Goal: Navigation & Orientation: Find specific page/section

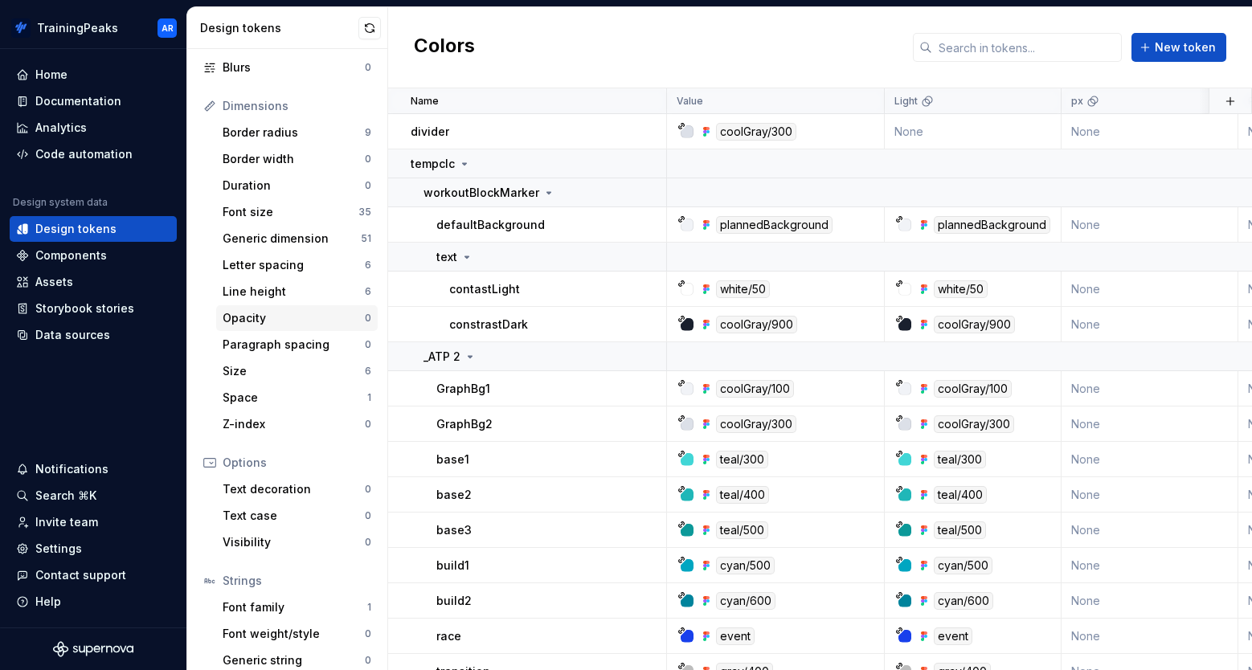
scroll to position [210, 0]
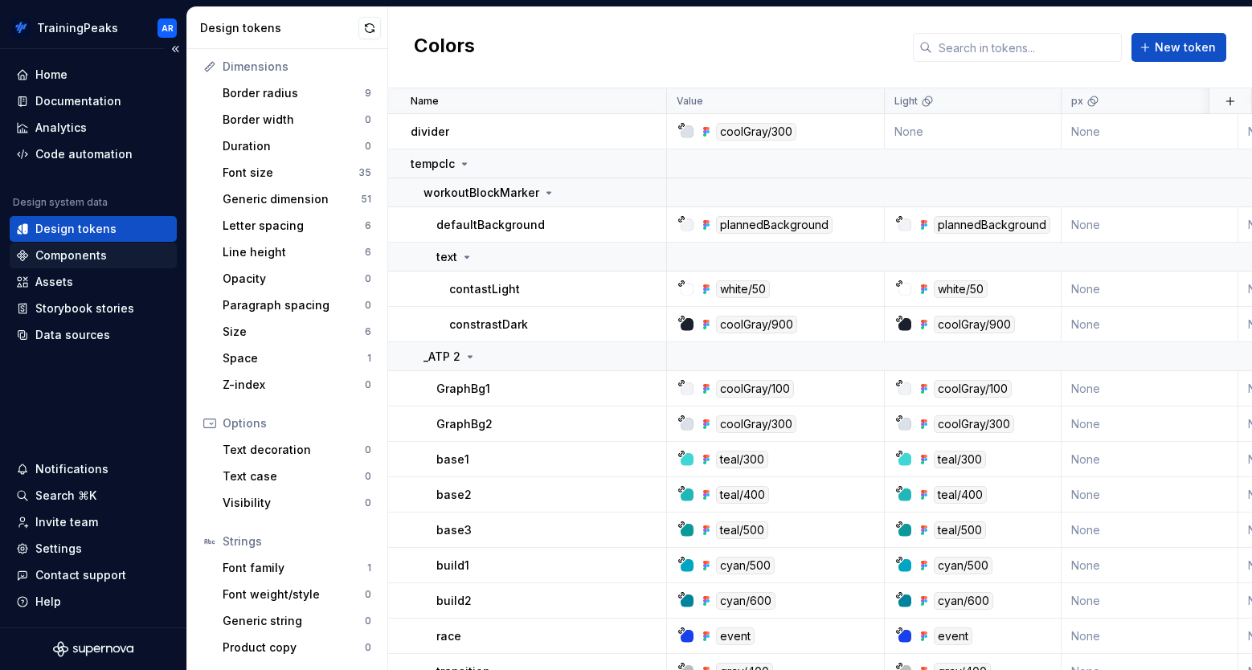
click at [56, 258] on div "Components" at bounding box center [71, 256] width 72 height 16
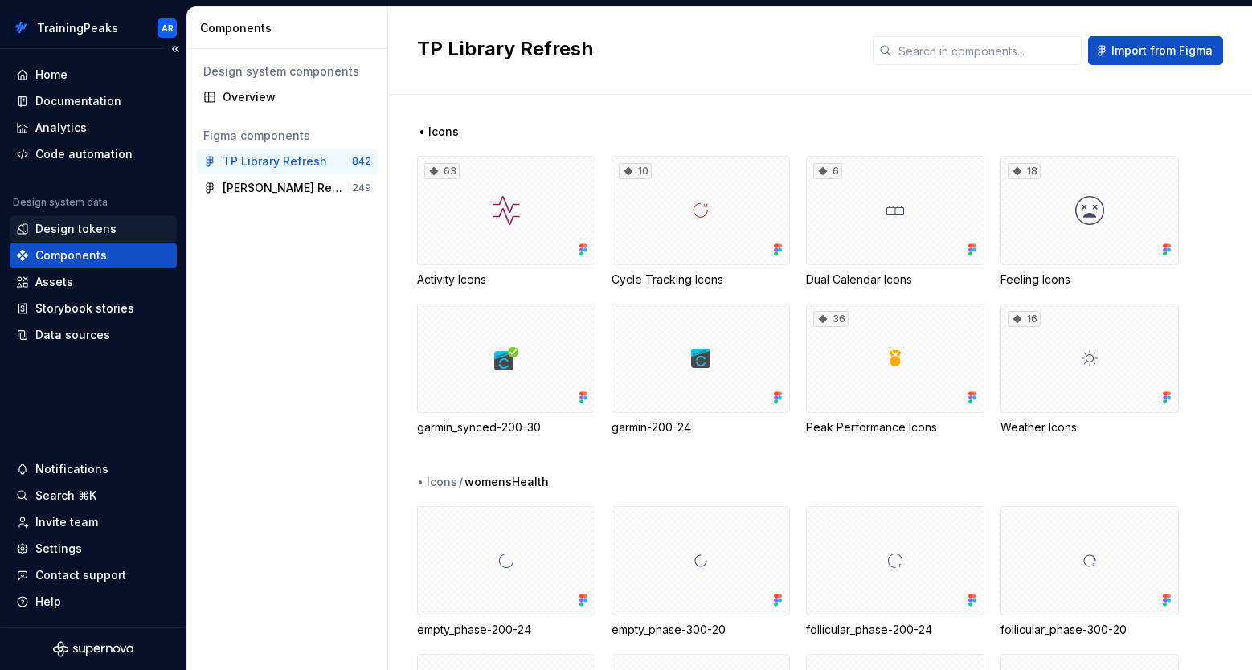
click at [61, 232] on div "Design tokens" at bounding box center [75, 229] width 81 height 16
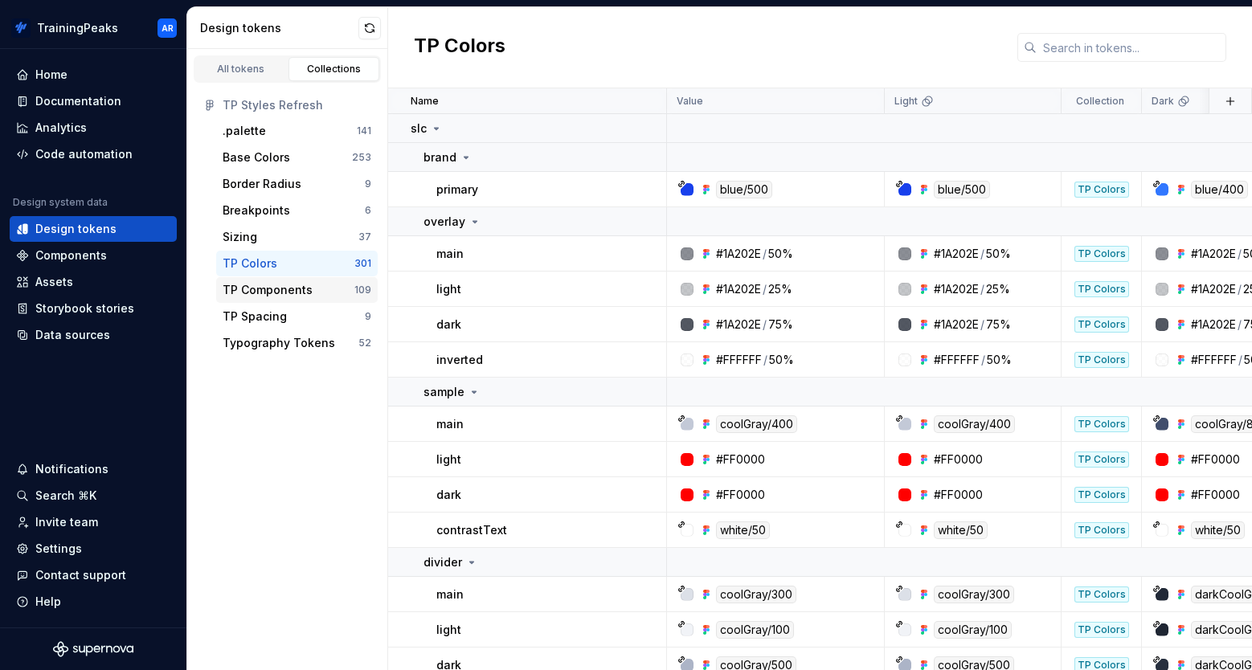
click at [263, 289] on div "TP Components" at bounding box center [268, 290] width 90 height 16
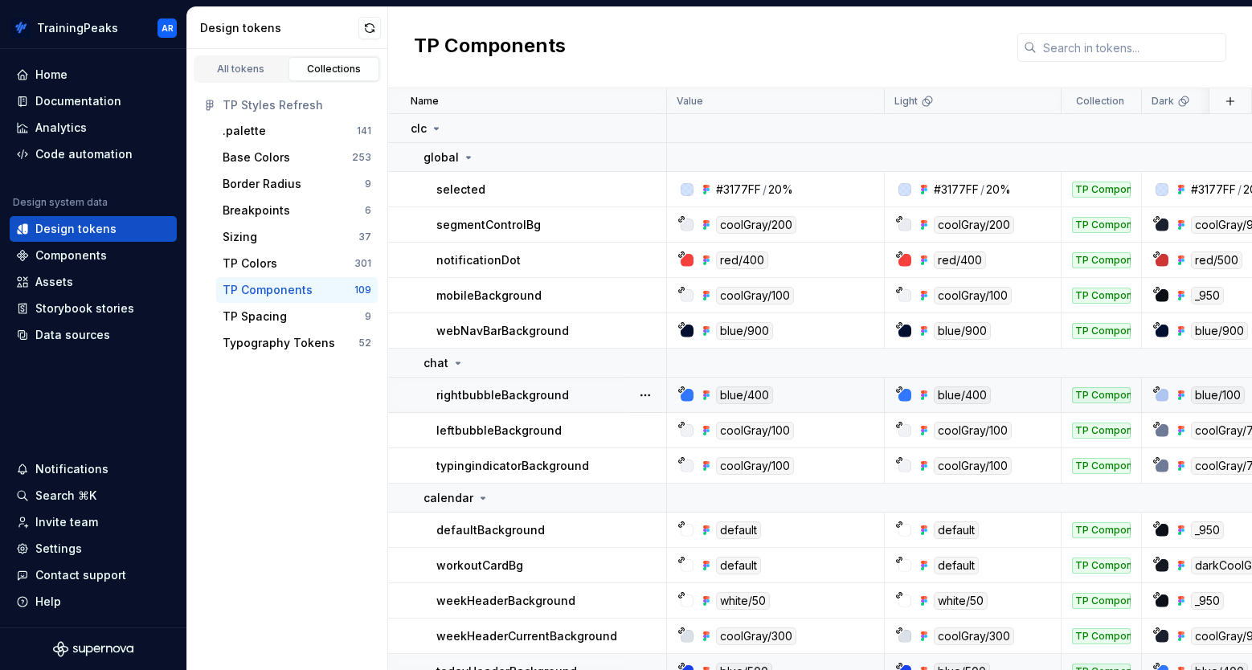
click at [269, 411] on div "All tokens Collections TP Styles Refresh .palette 141 Base Colors 253 Border Ra…" at bounding box center [287, 359] width 201 height 621
click at [46, 257] on div "Components" at bounding box center [71, 256] width 72 height 16
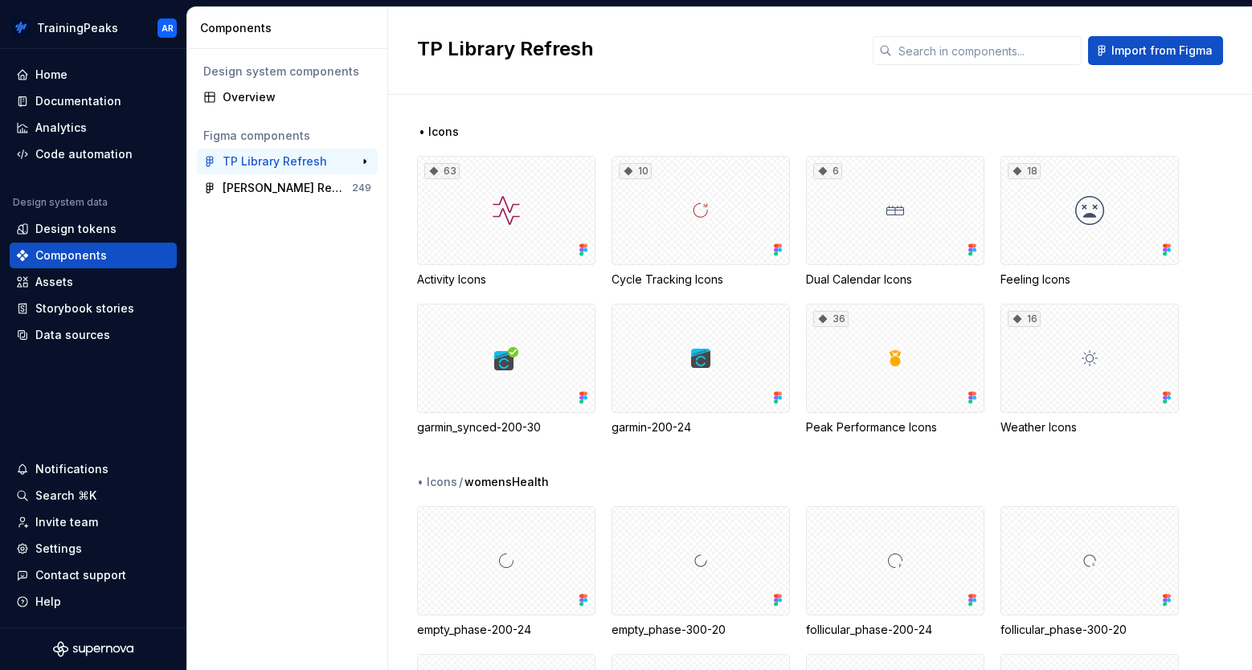
click at [270, 161] on div "TP Library Refresh" at bounding box center [275, 162] width 104 height 16
click at [267, 183] on div "[PERSON_NAME] Refresh 610" at bounding box center [283, 188] width 120 height 16
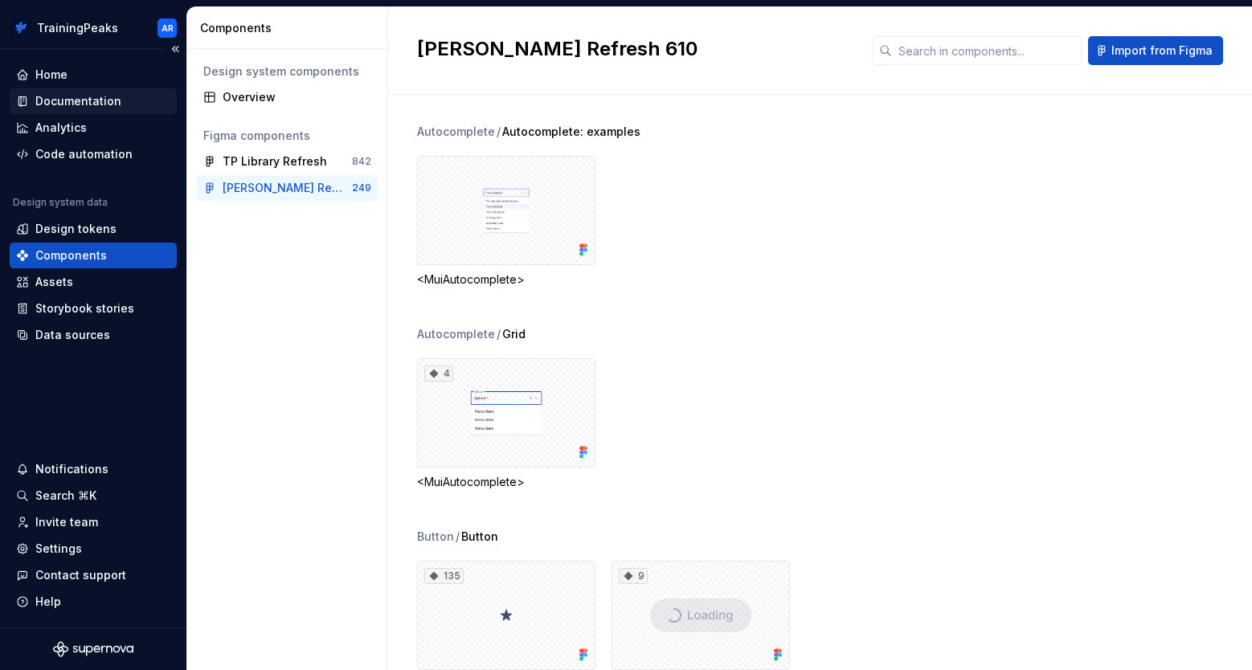
click at [66, 94] on div "Documentation" at bounding box center [78, 101] width 86 height 16
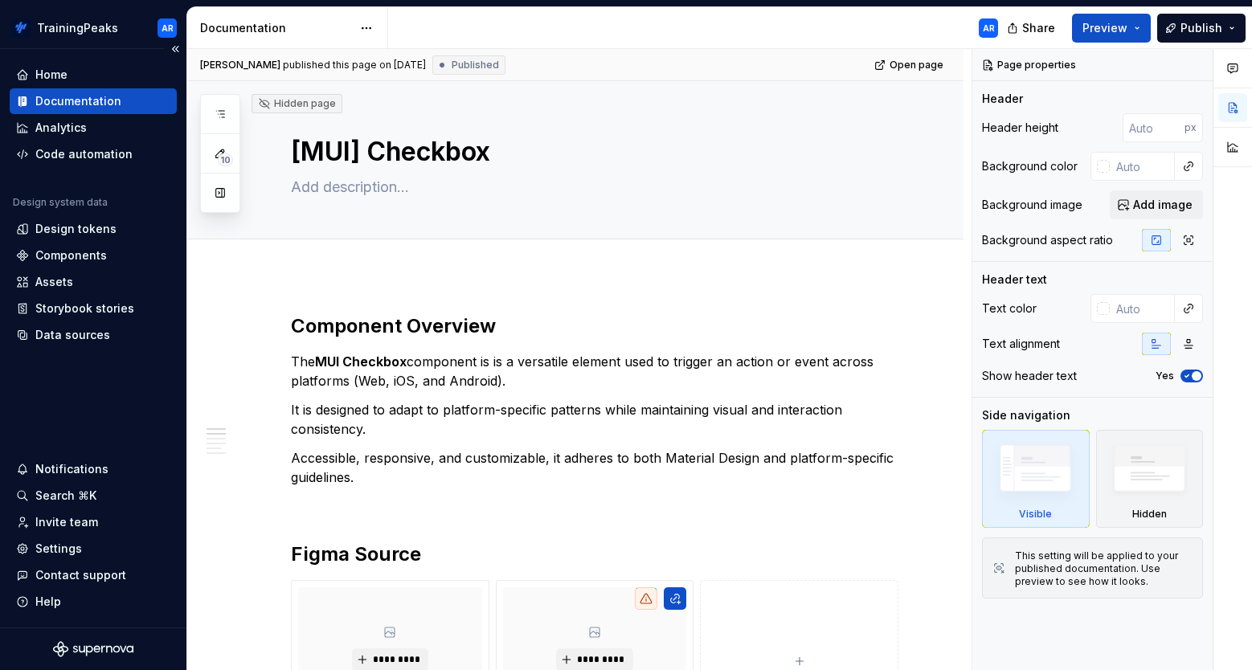
click at [57, 98] on div "Documentation" at bounding box center [78, 101] width 86 height 16
type textarea "*"
click at [35, 73] on div "Home" at bounding box center [51, 75] width 32 height 16
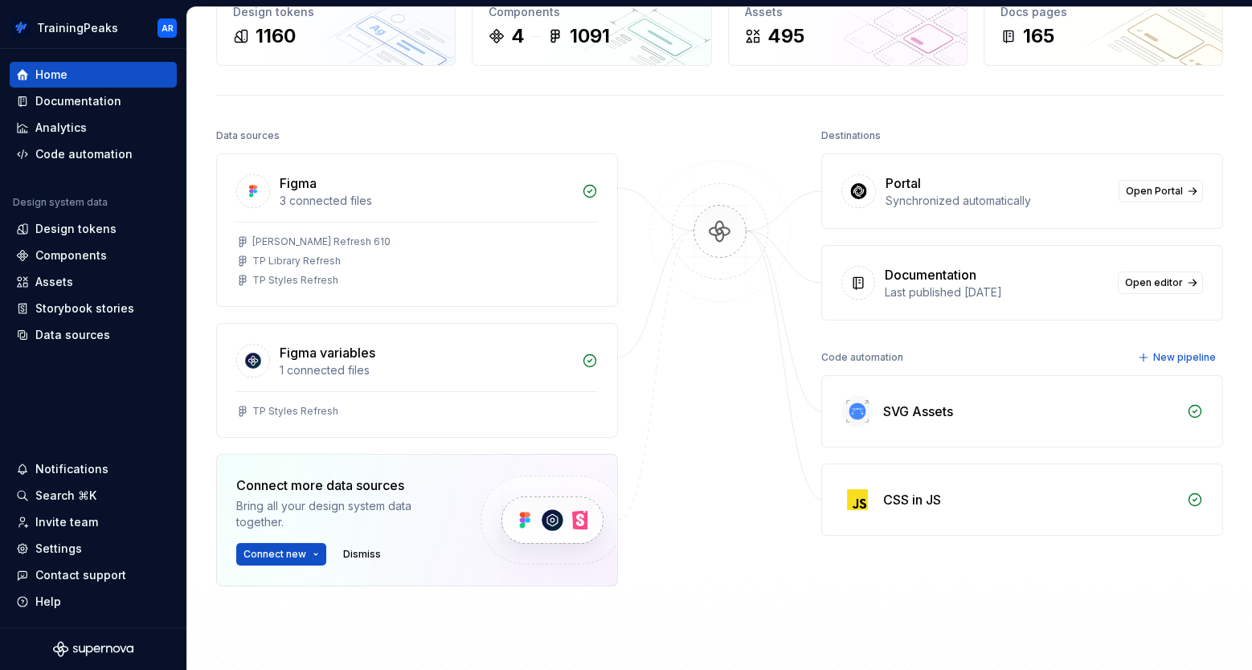
scroll to position [111, 0]
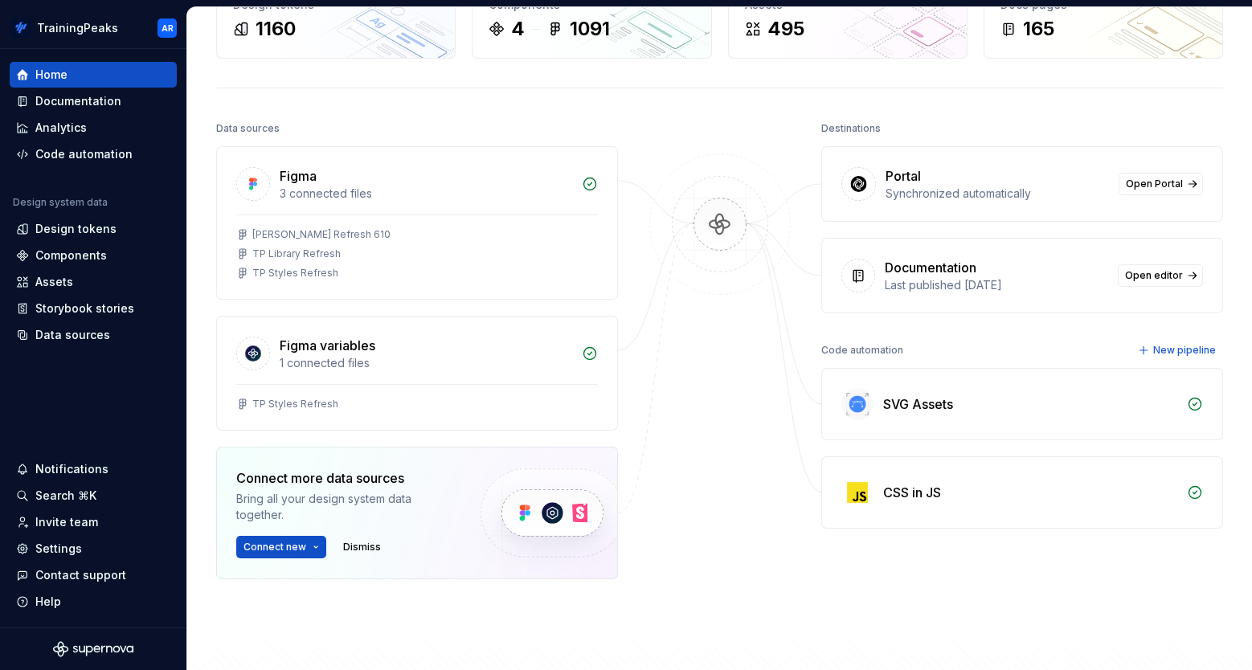
click at [1017, 276] on div "Documentation" at bounding box center [996, 267] width 223 height 19
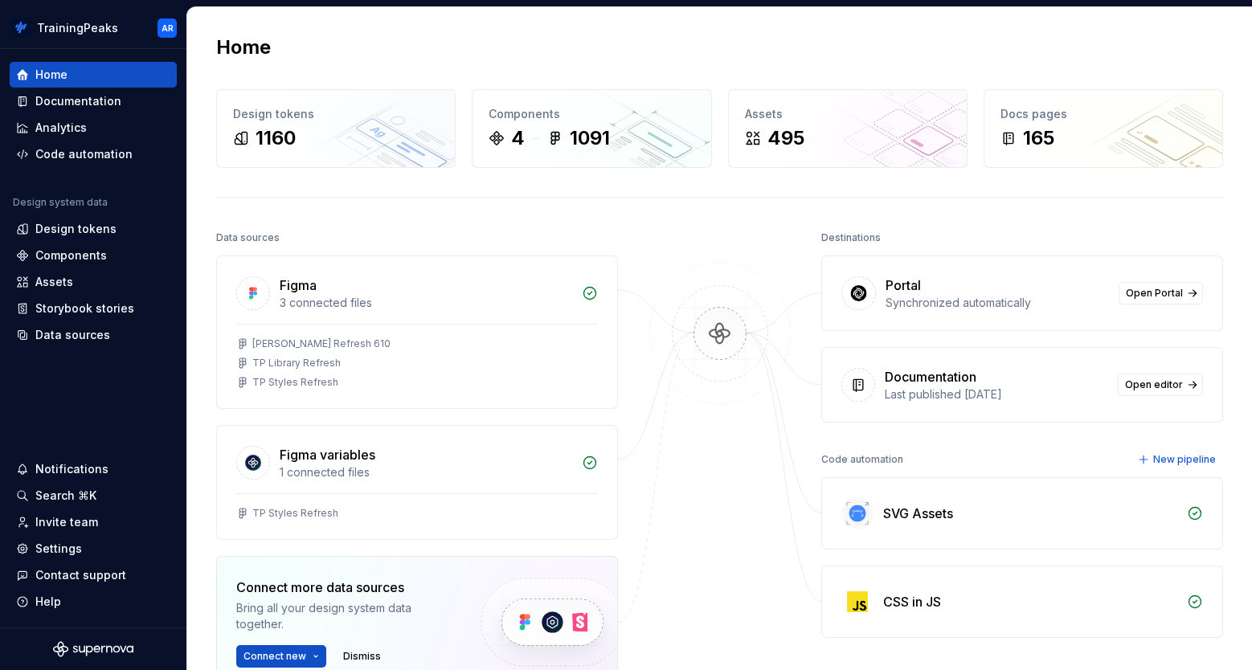
scroll to position [0, 0]
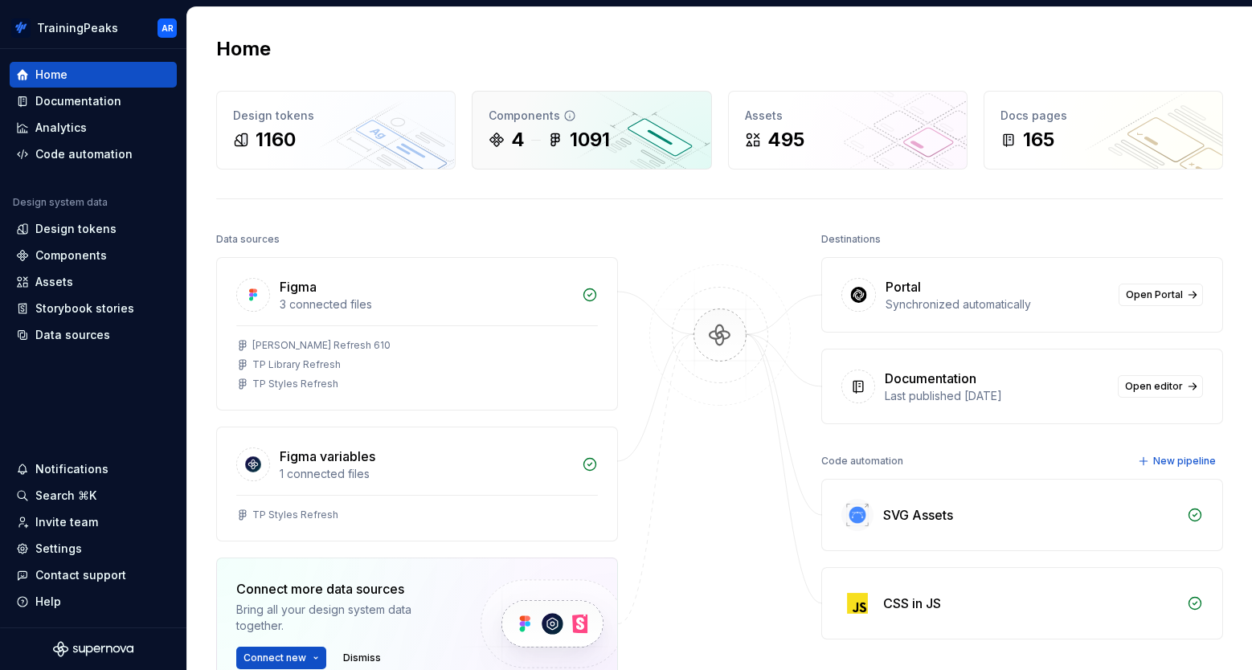
click at [545, 125] on div "Components 4 1091" at bounding box center [592, 130] width 238 height 77
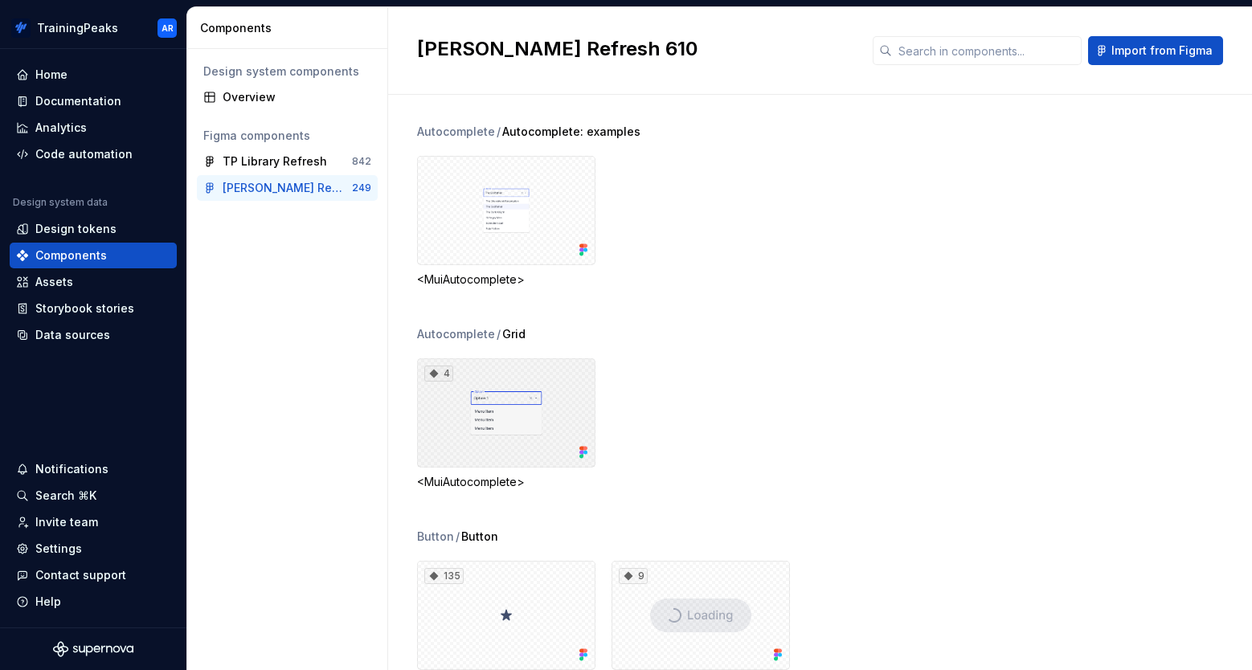
click at [497, 402] on div "4" at bounding box center [506, 412] width 178 height 109
